Goal: Task Accomplishment & Management: Manage account settings

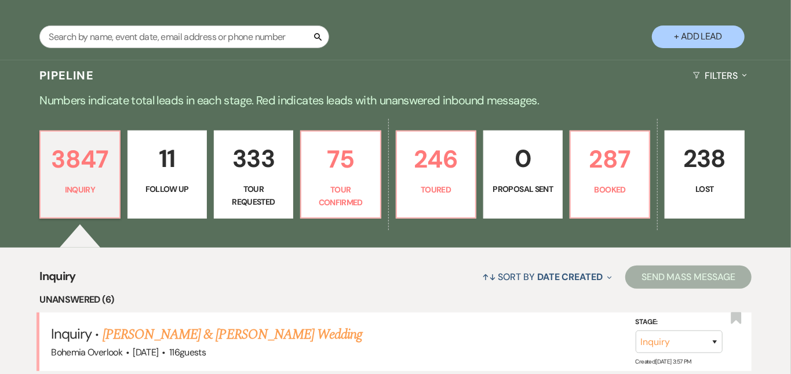
scroll to position [210, 0]
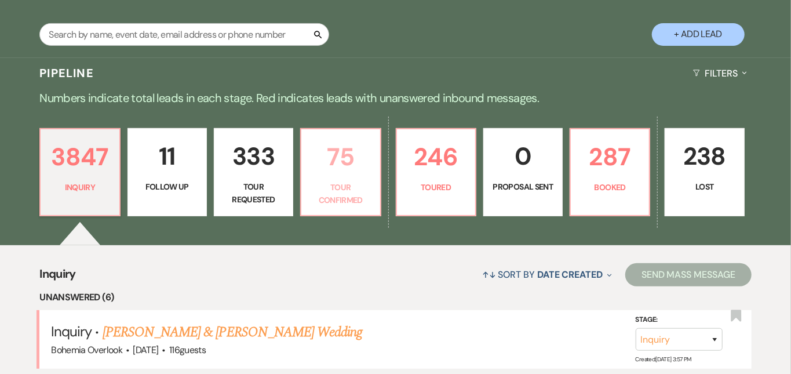
click at [373, 155] on p "75" at bounding box center [340, 156] width 64 height 39
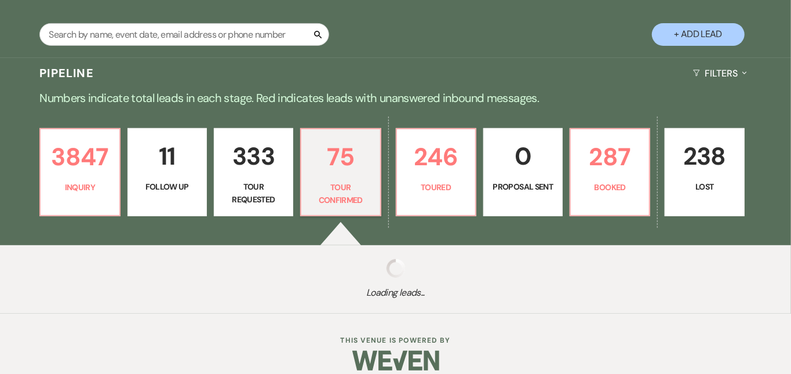
select select "4"
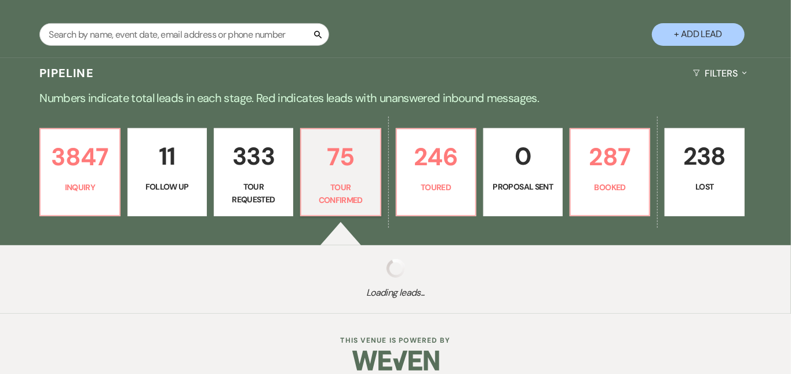
select select "4"
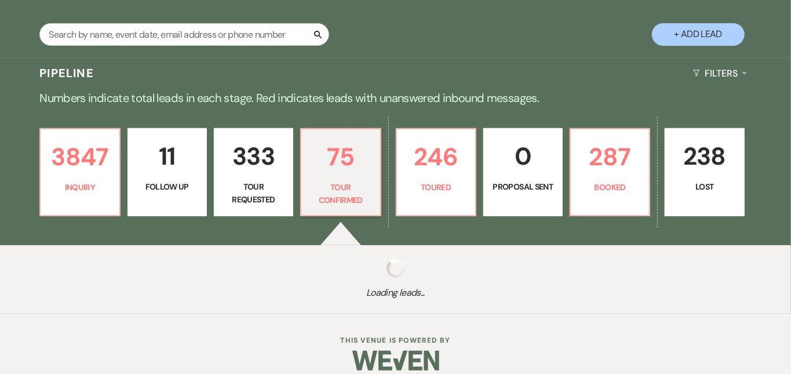
select select "4"
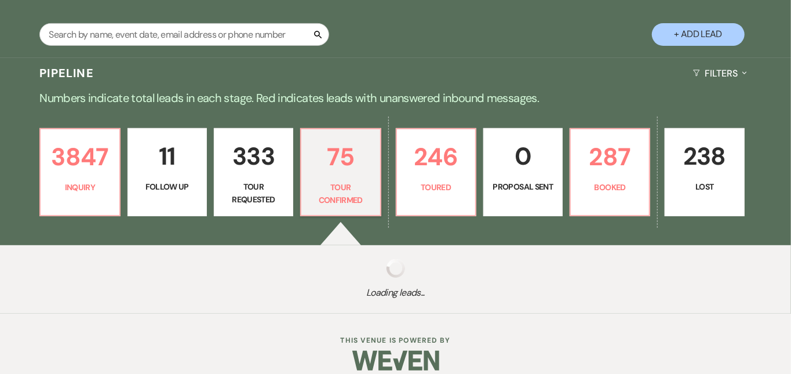
select select "4"
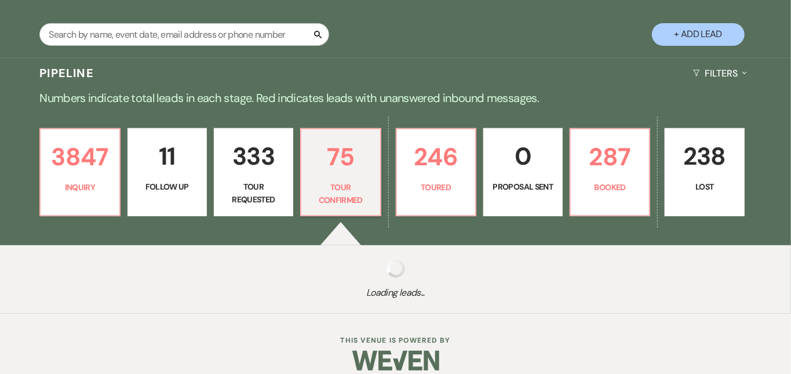
select select "4"
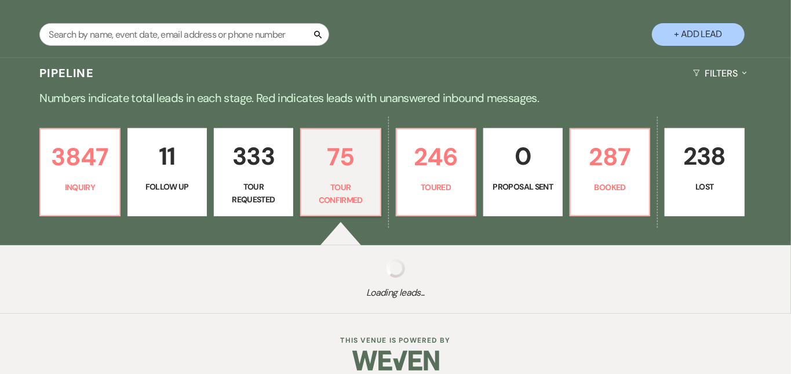
select select "4"
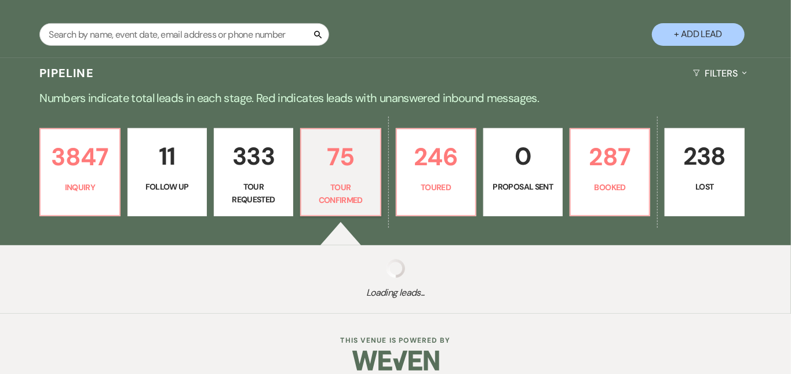
select select "4"
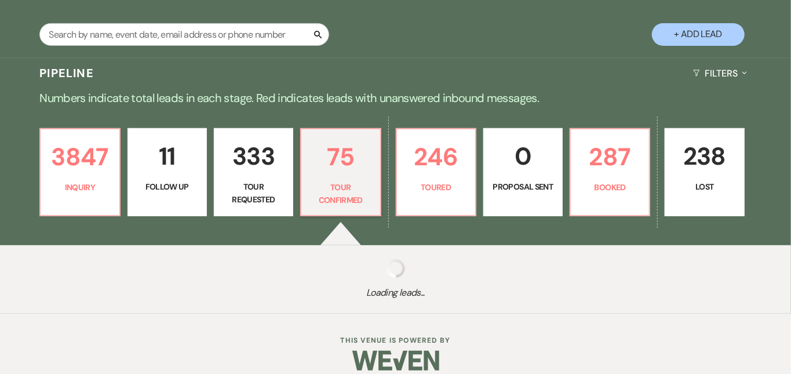
select select "4"
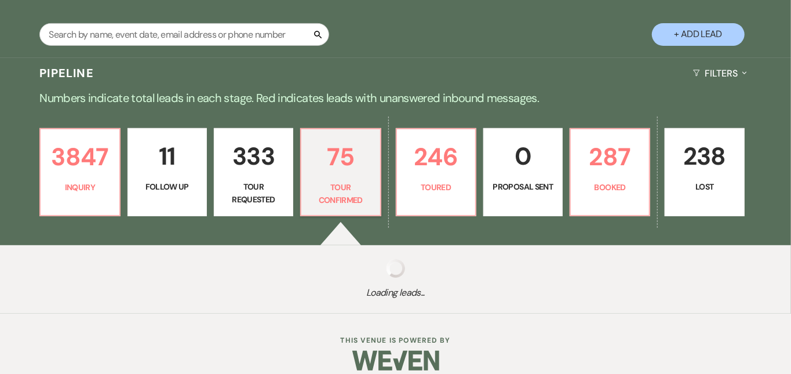
select select "4"
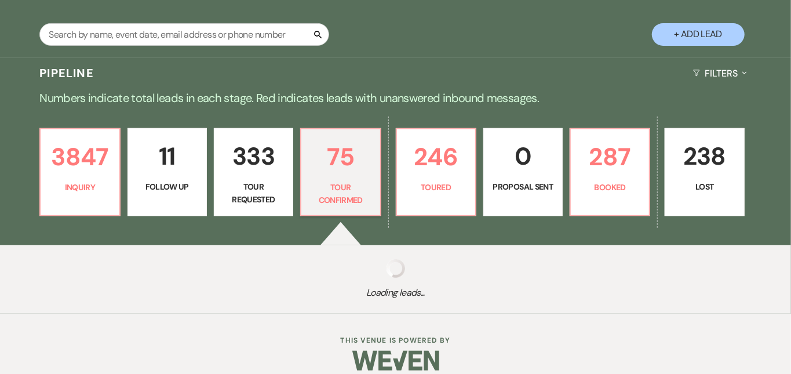
select select "4"
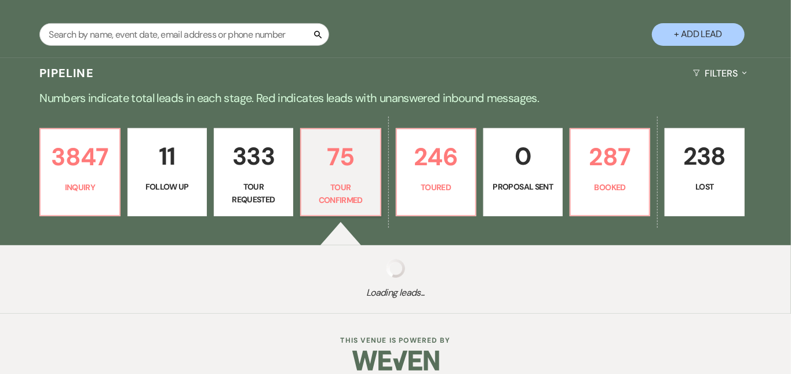
select select "4"
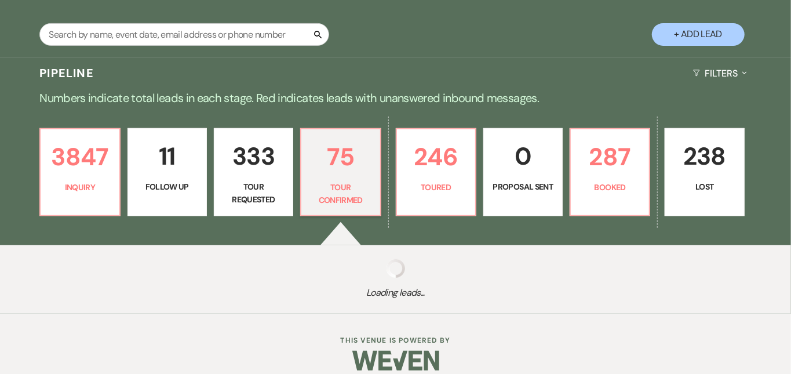
select select "4"
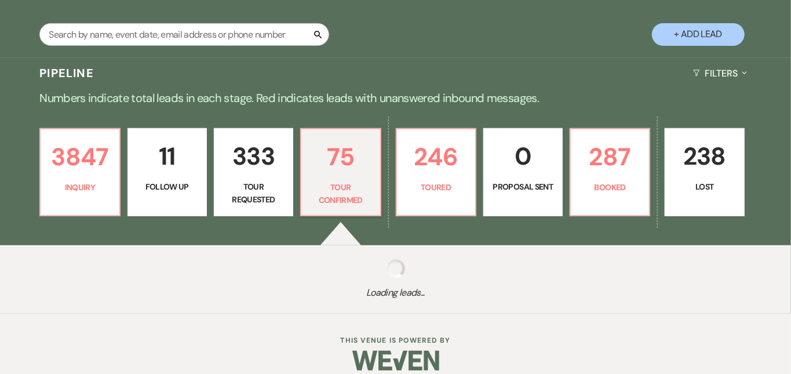
select select "4"
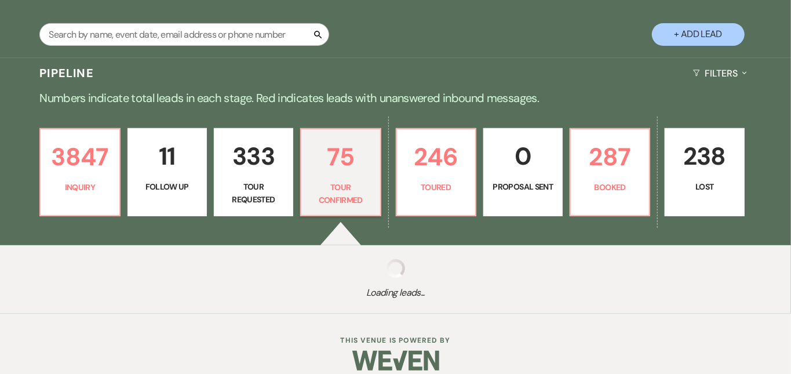
select select "4"
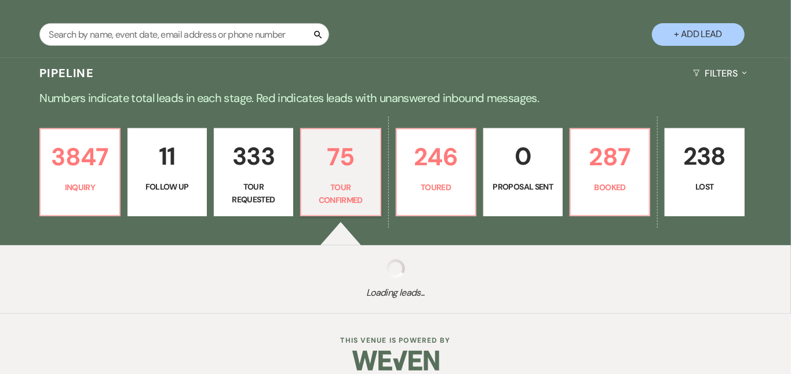
select select "4"
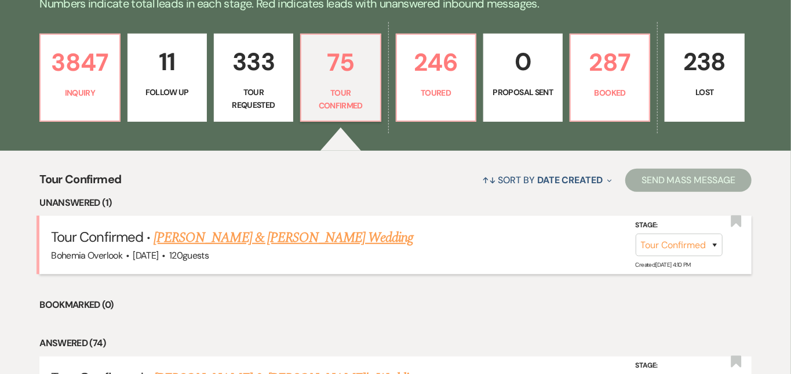
scroll to position [301, 0]
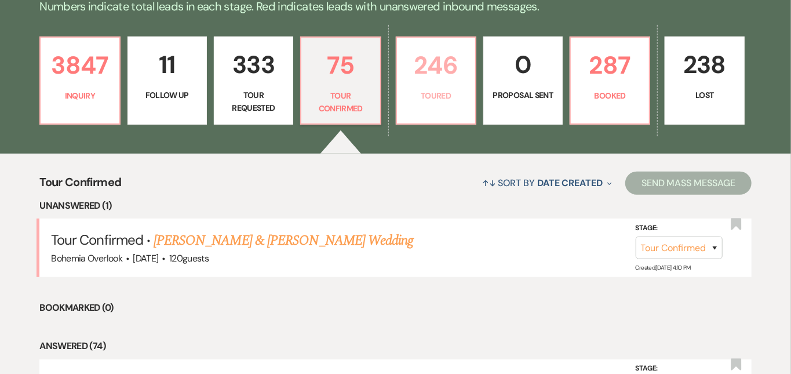
click at [462, 54] on p "246" at bounding box center [436, 65] width 64 height 39
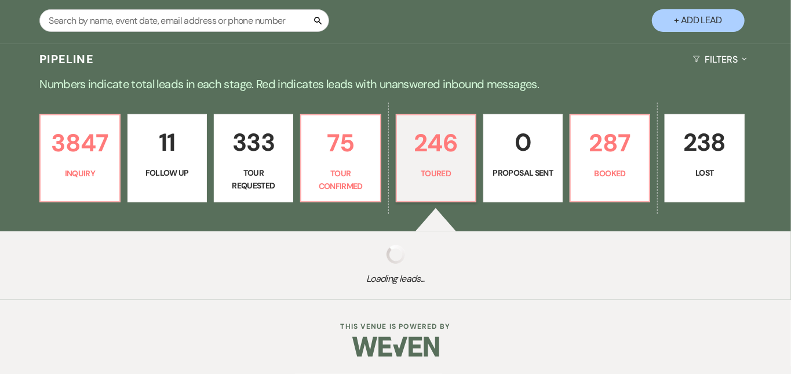
scroll to position [211, 0]
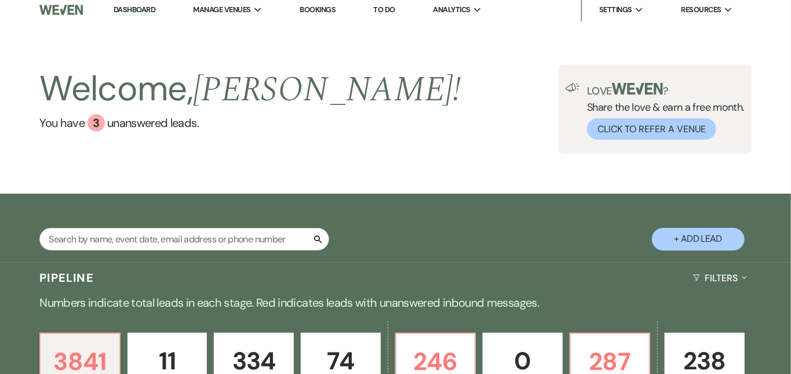
scroll to position [-1, 0]
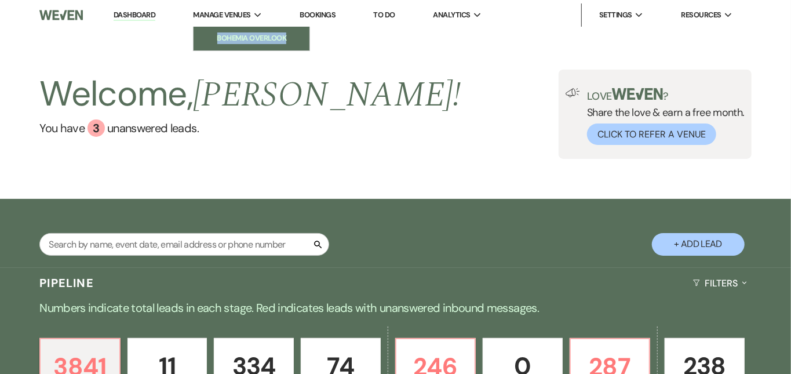
click at [239, 38] on li "Bohemia Overlook" at bounding box center [251, 38] width 104 height 12
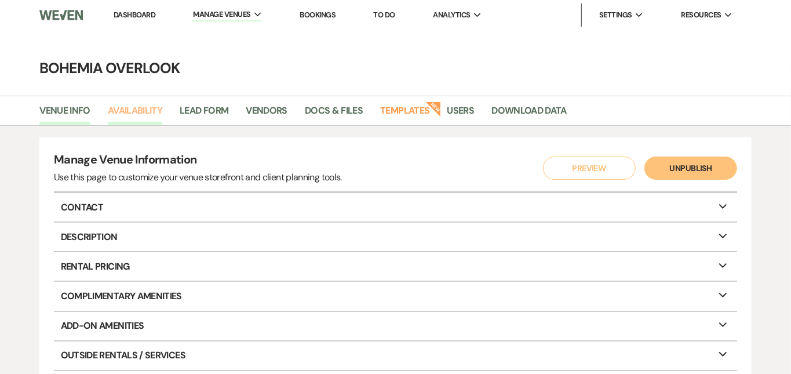
click at [127, 110] on link "Availability" at bounding box center [135, 114] width 54 height 22
select select "3"
select select "2026"
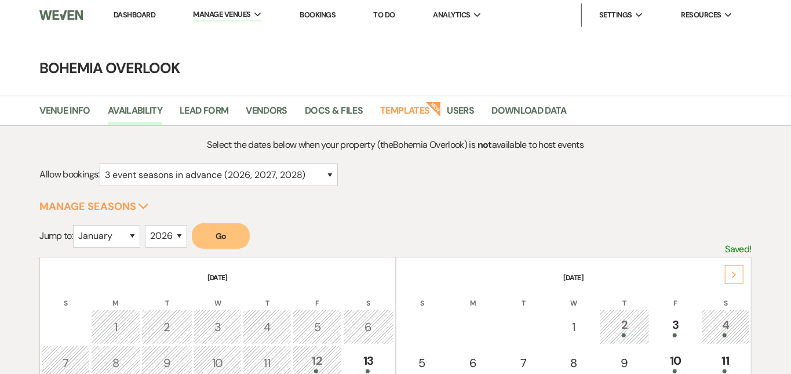
click at [731, 268] on div "Next" at bounding box center [734, 274] width 19 height 19
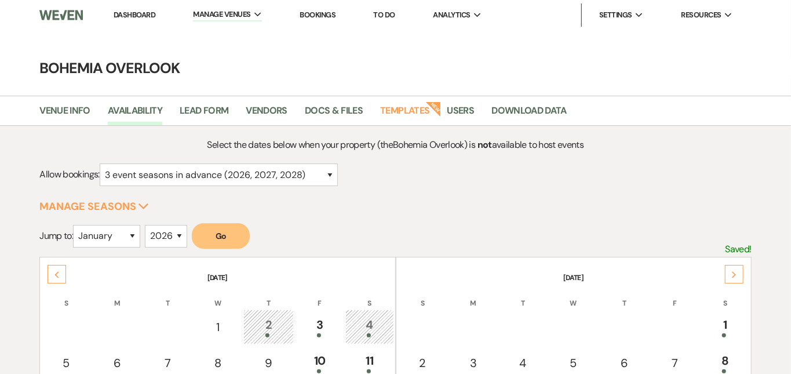
click at [731, 268] on div "Next" at bounding box center [734, 274] width 19 height 19
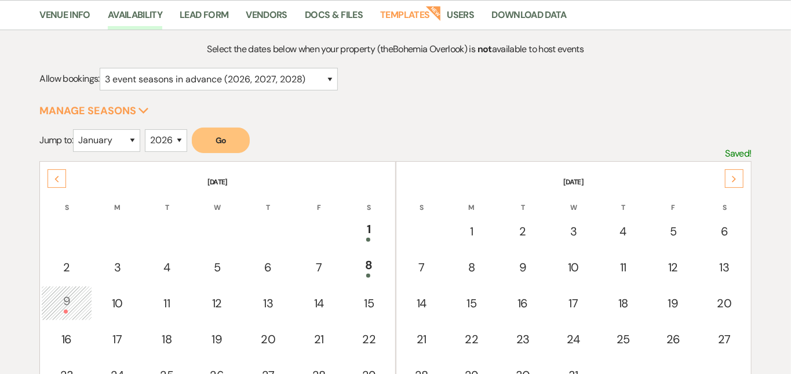
scroll to position [138, 0]
